Goal: Task Accomplishment & Management: Use online tool/utility

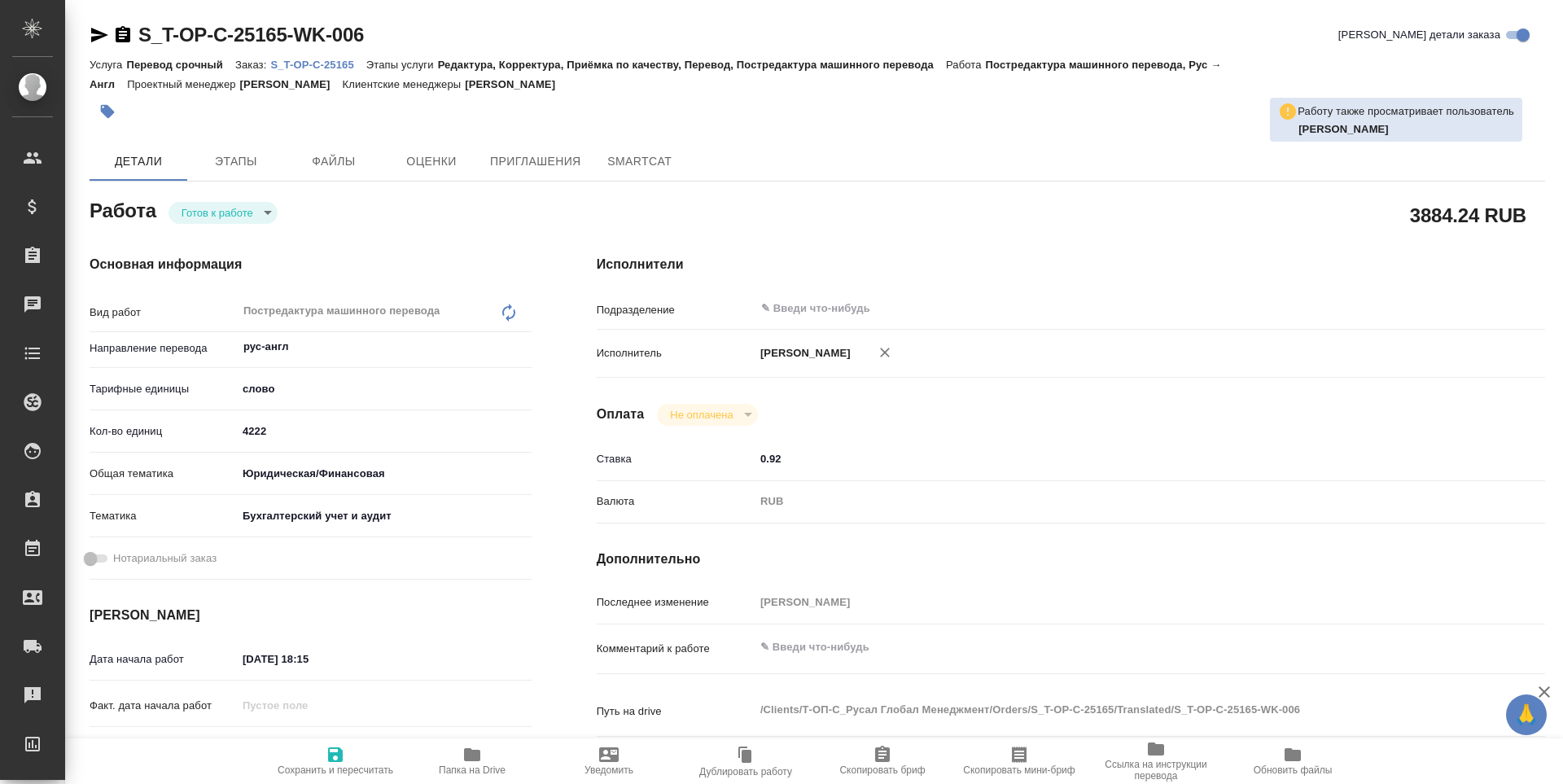
click at [464, 746] on icon "button" at bounding box center [471, 754] width 19 height 19
